Goal: Find specific page/section: Find specific page/section

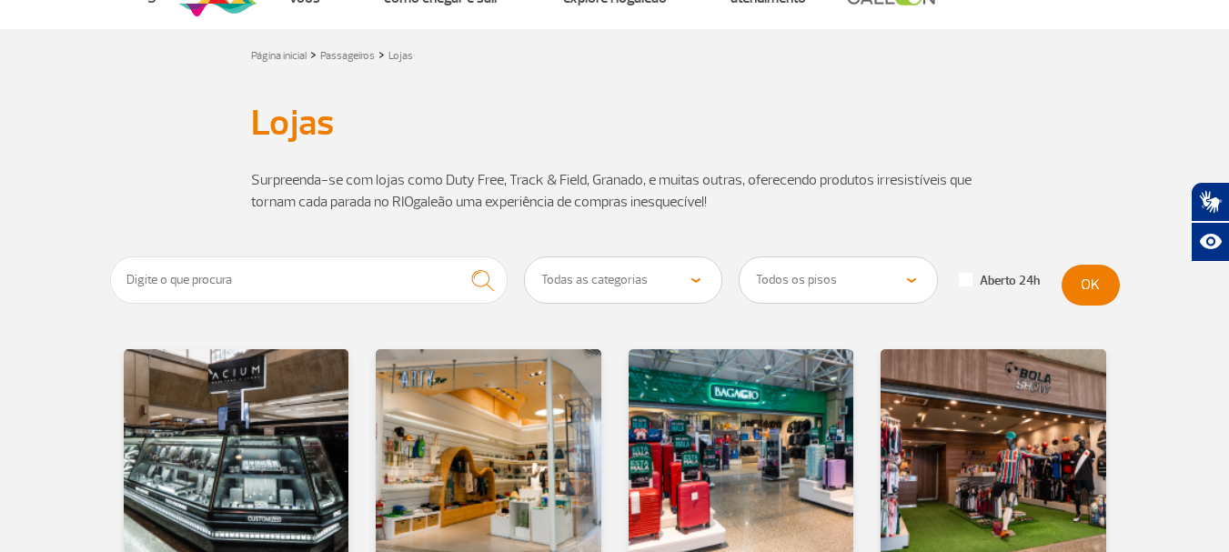
scroll to position [273, 0]
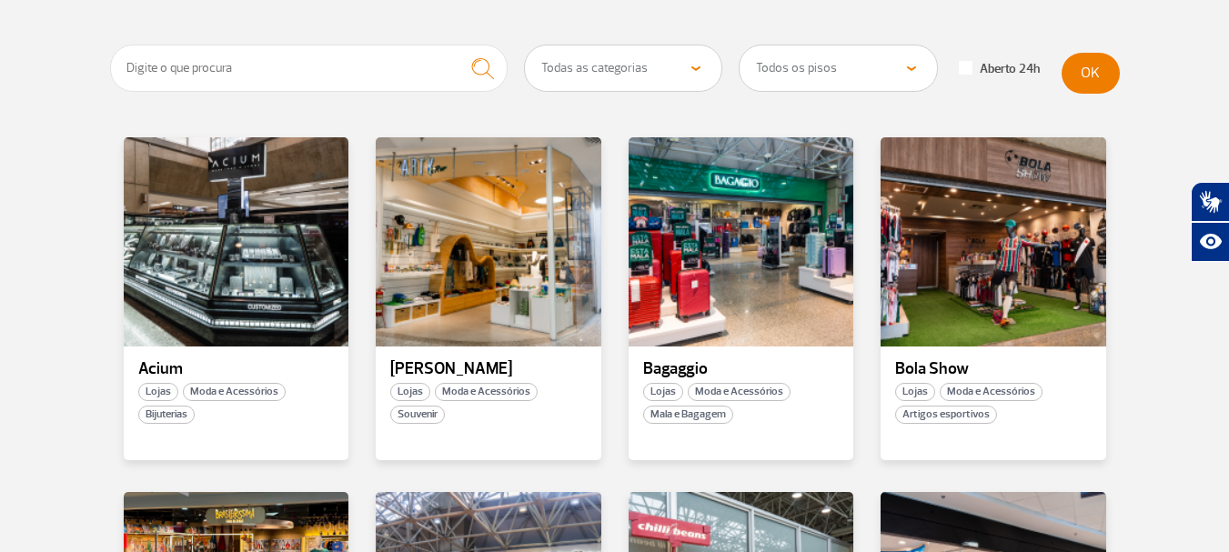
click at [977, 67] on label "Aberto 24h" at bounding box center [999, 69] width 81 height 16
checkbox input "true"
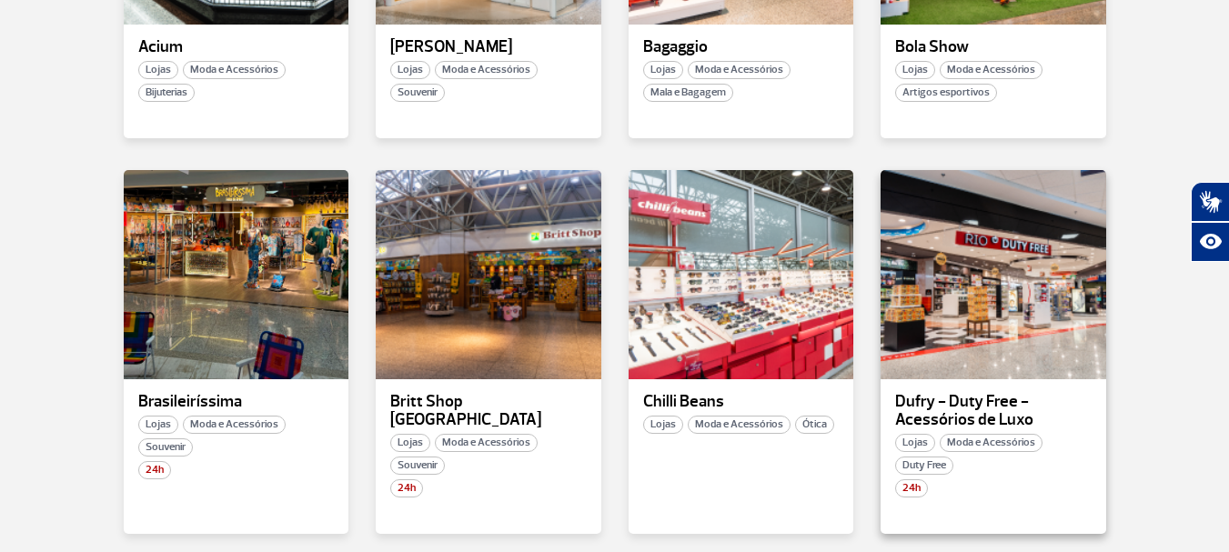
scroll to position [637, 0]
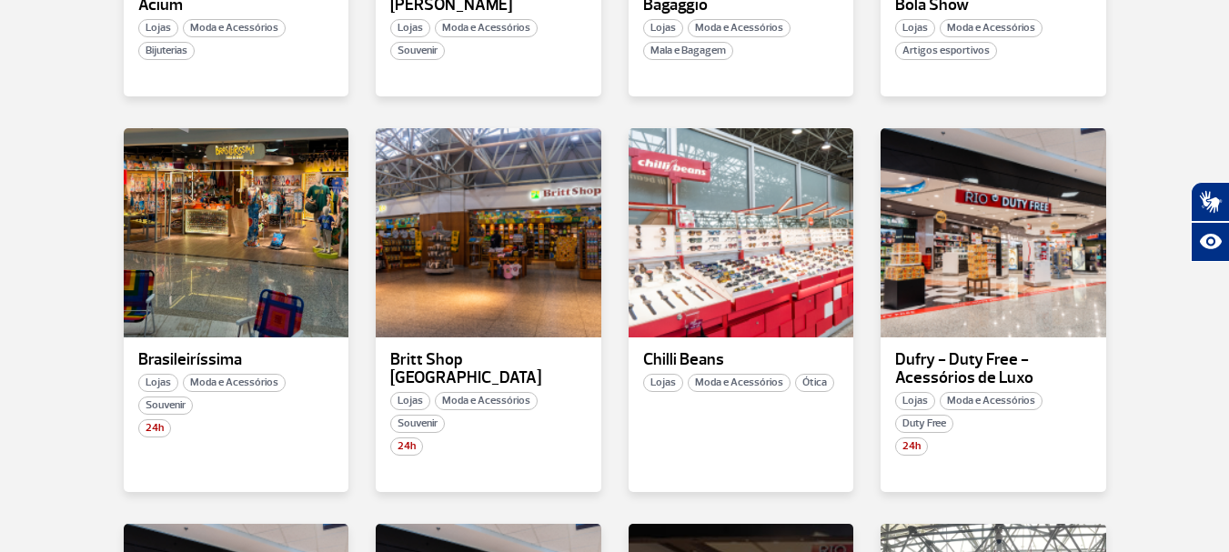
drag, startPoint x: 490, startPoint y: 291, endPoint x: 1183, endPoint y: 375, distance: 697.5
click at [1183, 375] on section "Todas as categorias Cosmético e Beleza Eletrônicos Livros e Revistas Moda e Ace…" at bounding box center [614, 378] width 1229 height 1395
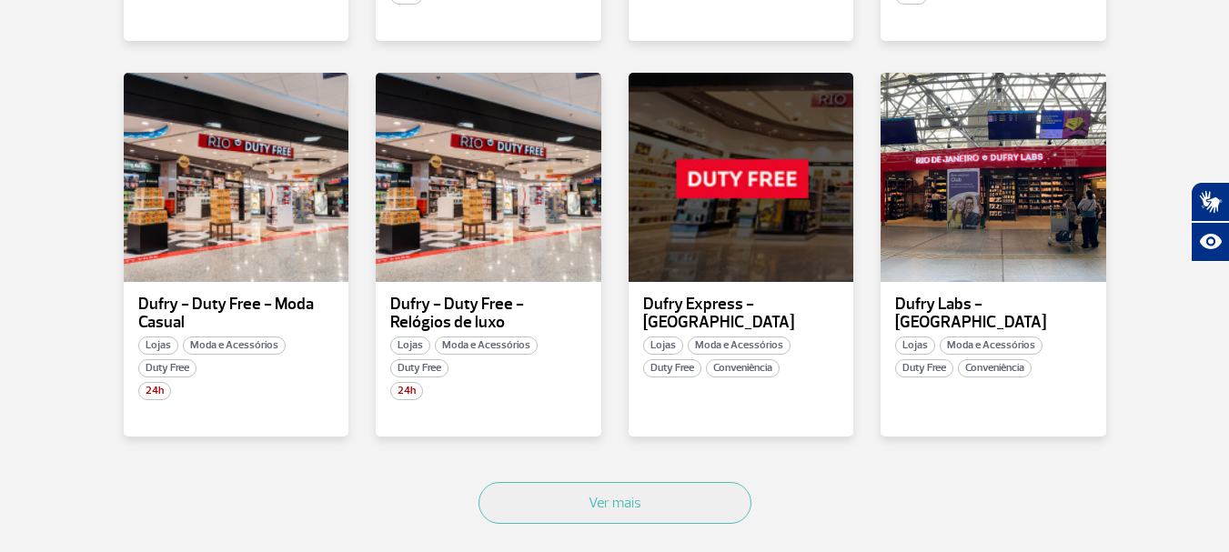
scroll to position [1092, 0]
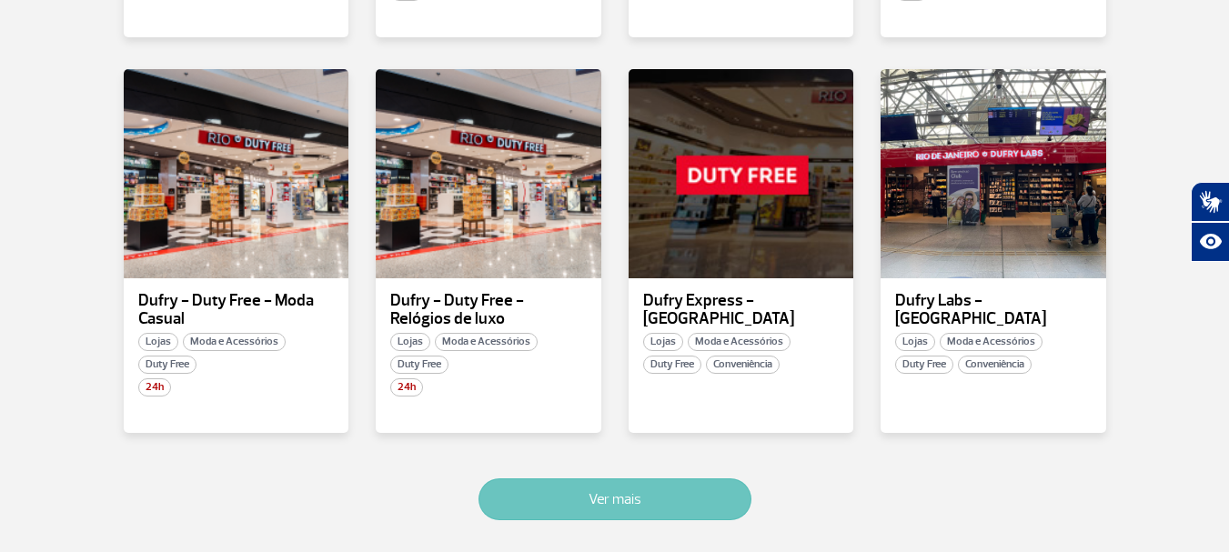
click at [597, 503] on button "Ver mais" at bounding box center [615, 500] width 273 height 42
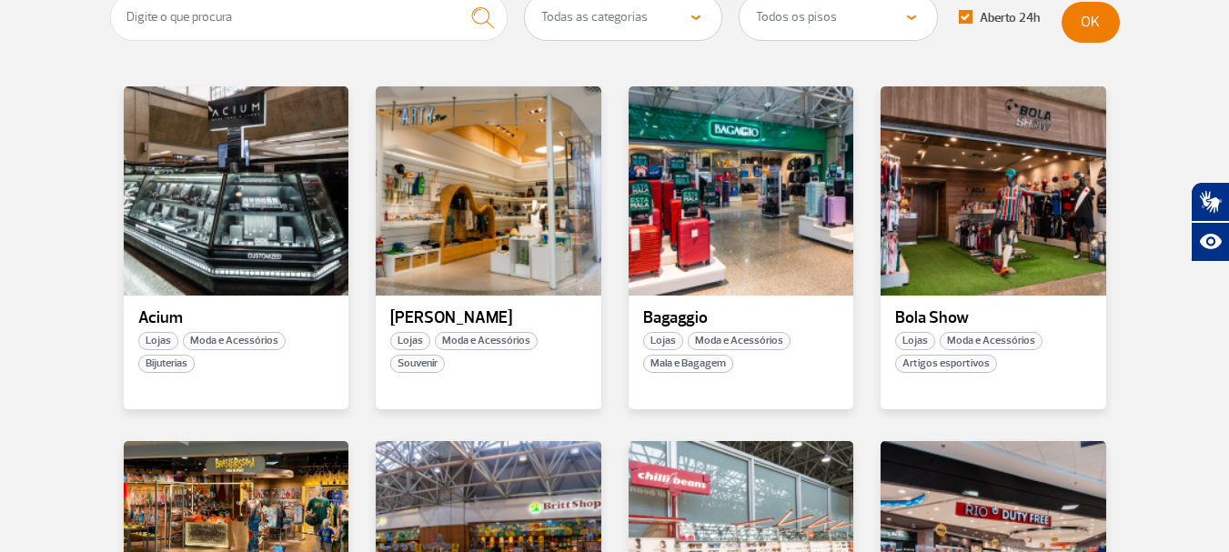
scroll to position [0, 0]
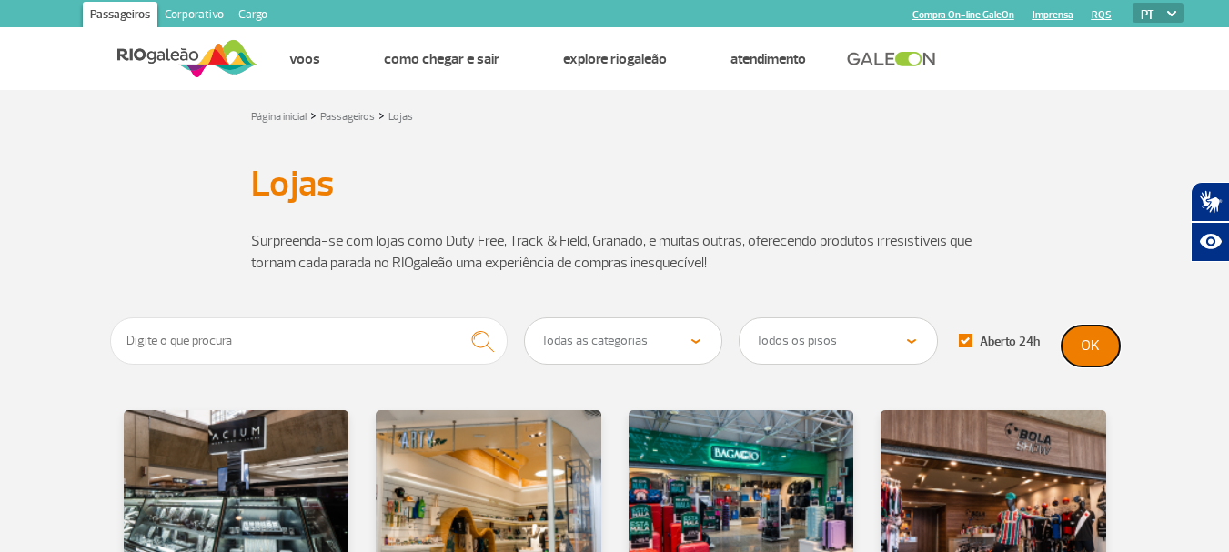
click at [1110, 348] on button "OK" at bounding box center [1091, 346] width 58 height 41
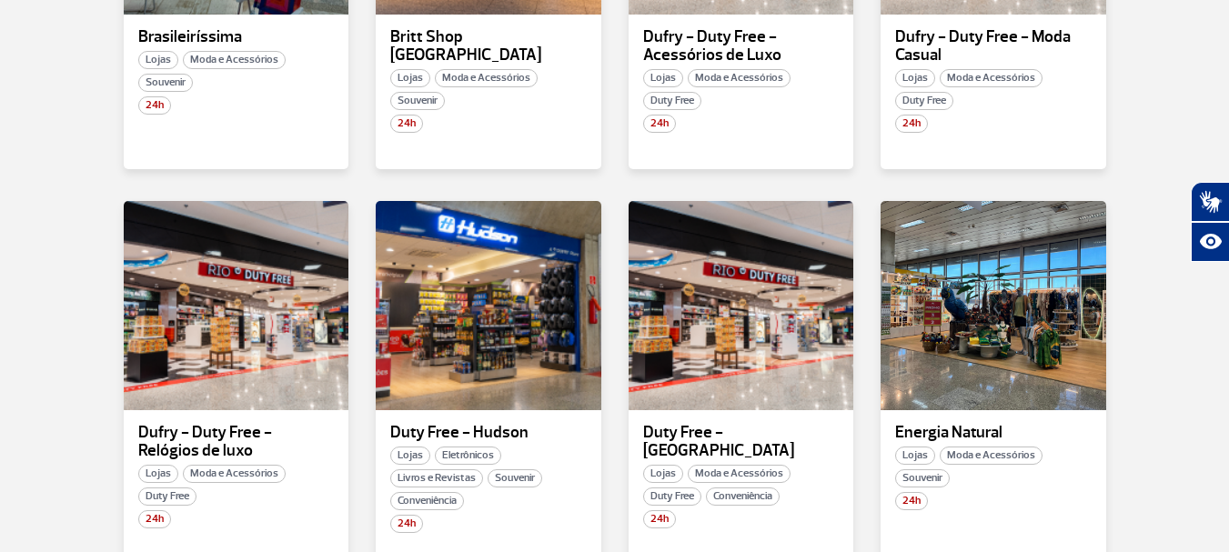
scroll to position [637, 0]
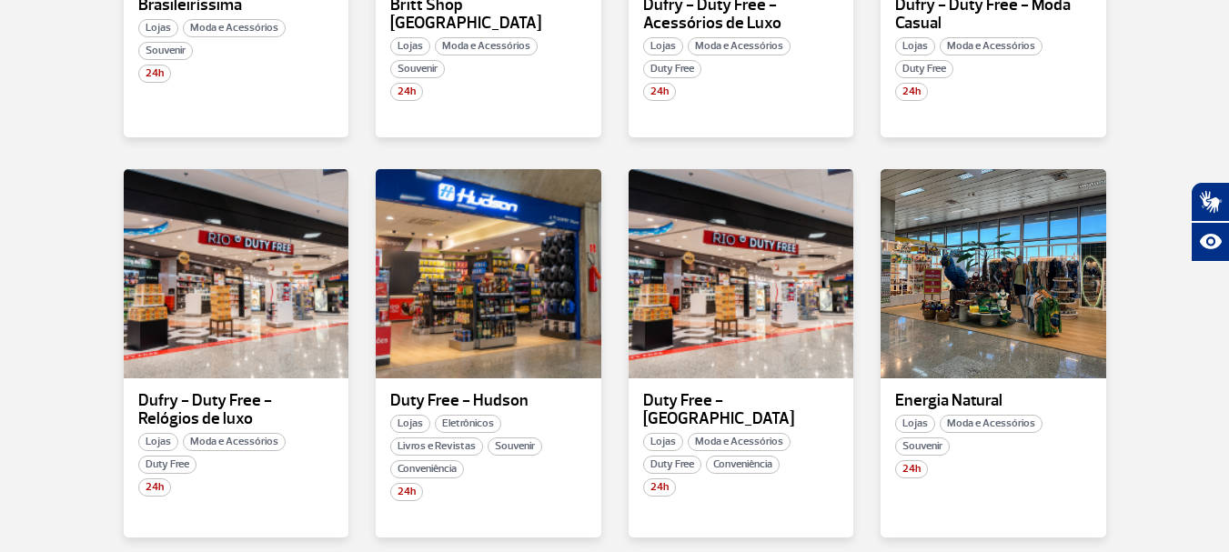
drag, startPoint x: 996, startPoint y: 298, endPoint x: 1198, endPoint y: 407, distance: 229.2
click at [1198, 407] on section "Todas as categorias Cosmético e Beleza Eletrônicos Livros e Revistas Moda e Ace…" at bounding box center [614, 348] width 1229 height 1335
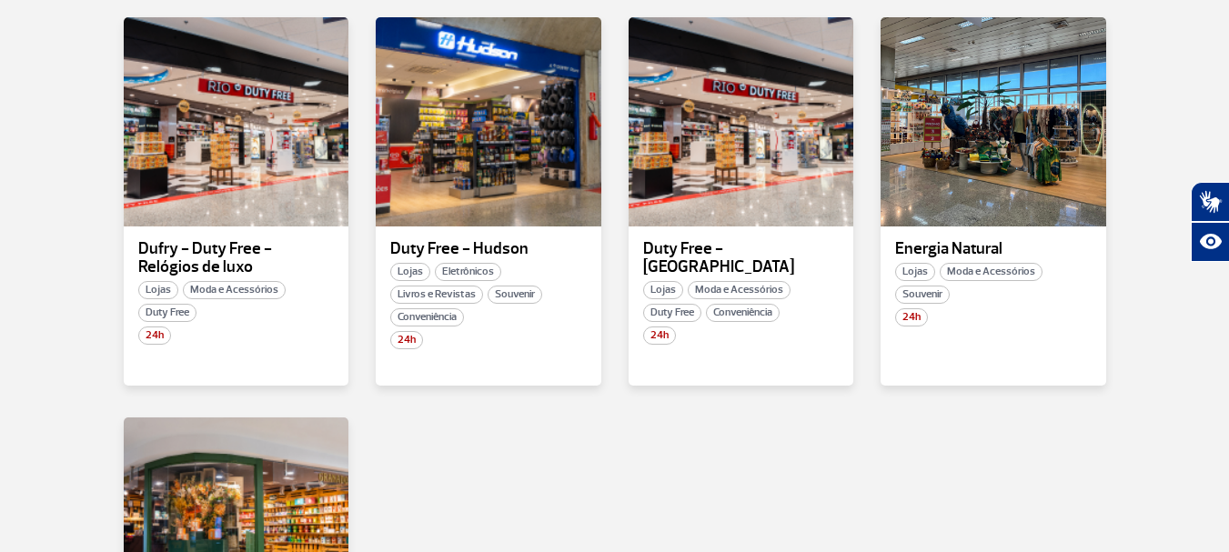
scroll to position [1001, 0]
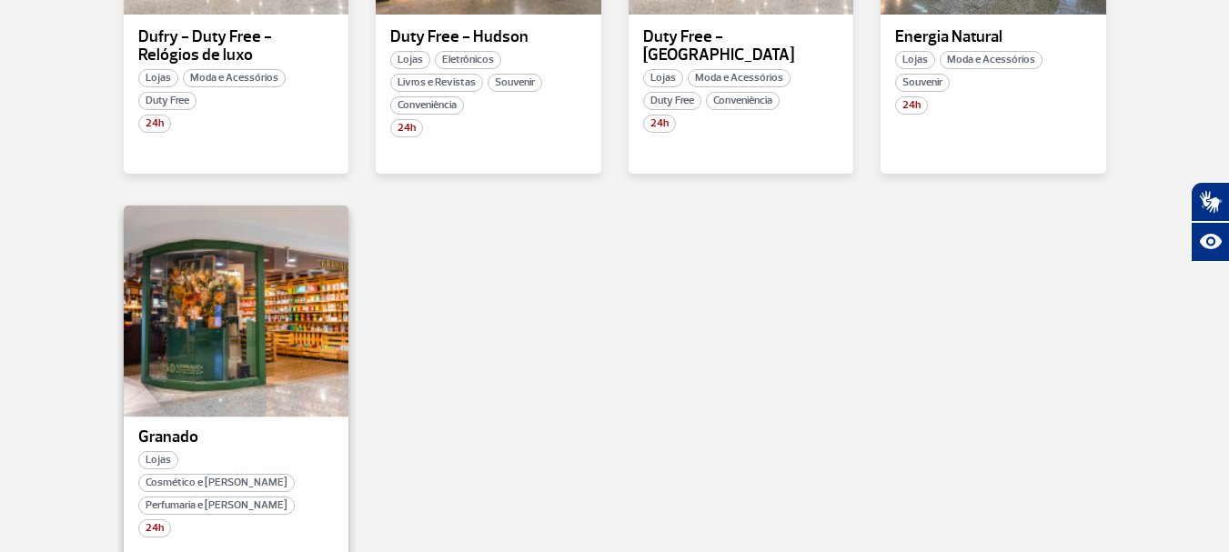
click at [198, 285] on div at bounding box center [235, 311] width 229 height 214
